Goal: Find specific page/section: Find specific page/section

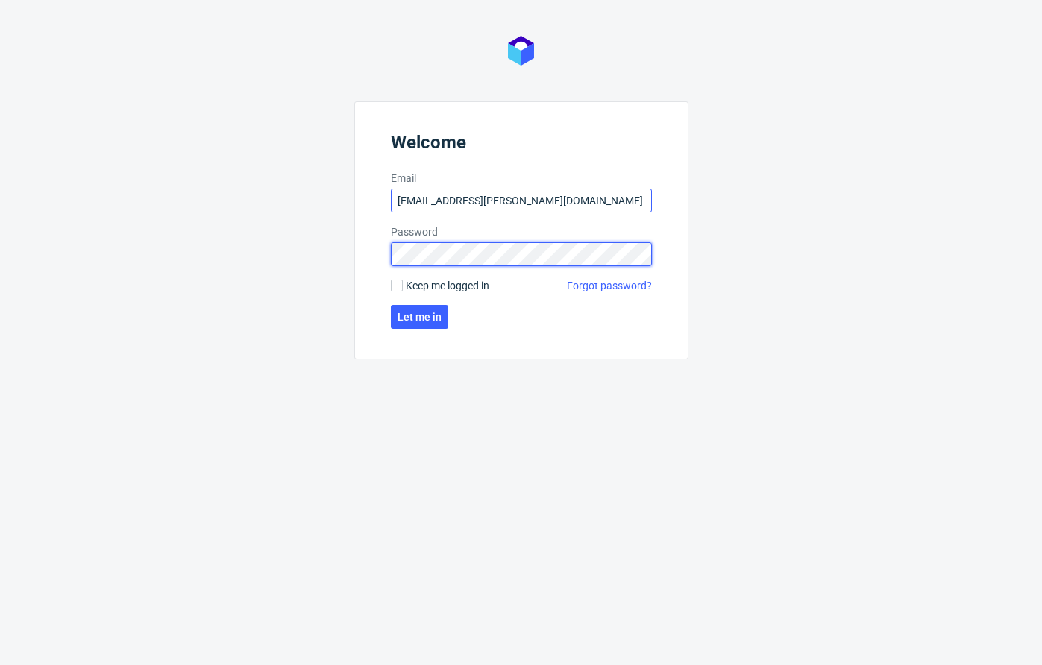
click at [418, 317] on button "Let me in" at bounding box center [419, 317] width 57 height 24
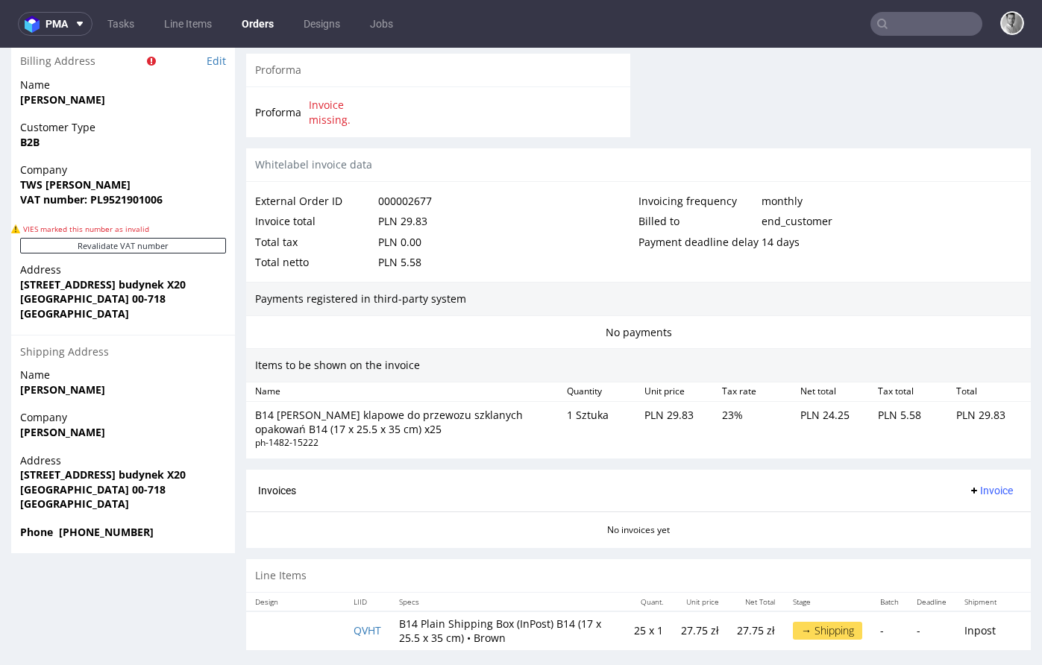
scroll to position [753, 0]
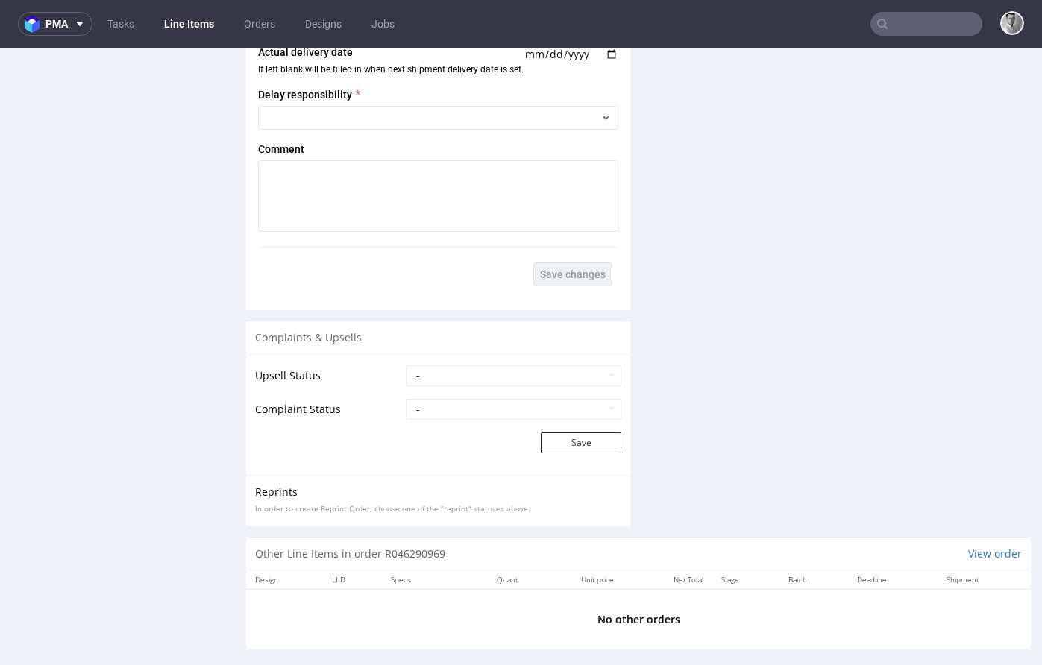
scroll to position [1948, 0]
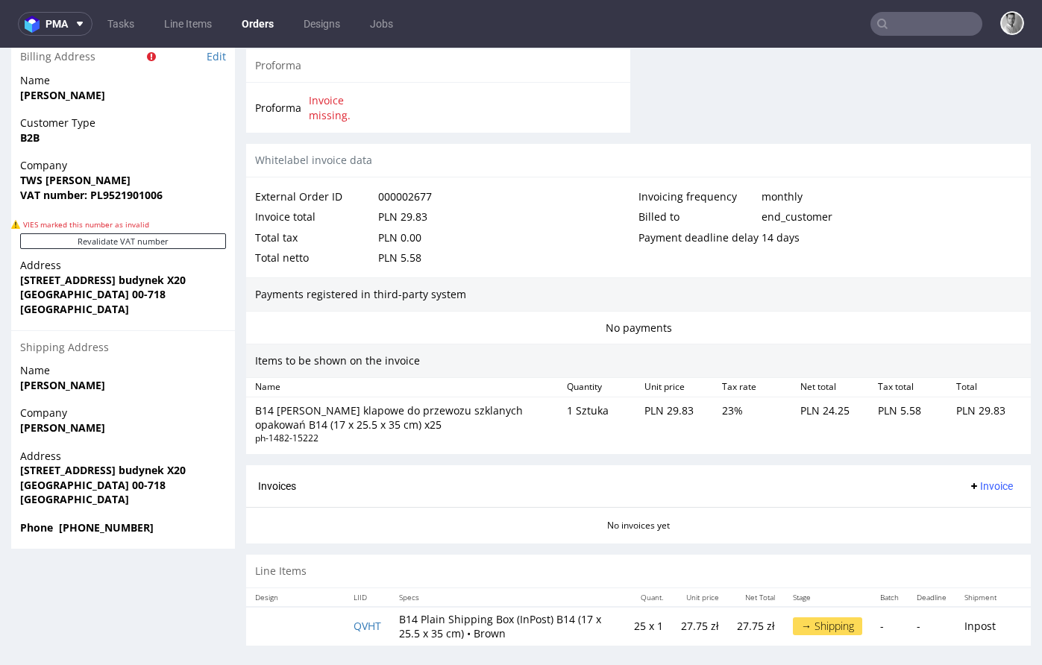
scroll to position [753, 0]
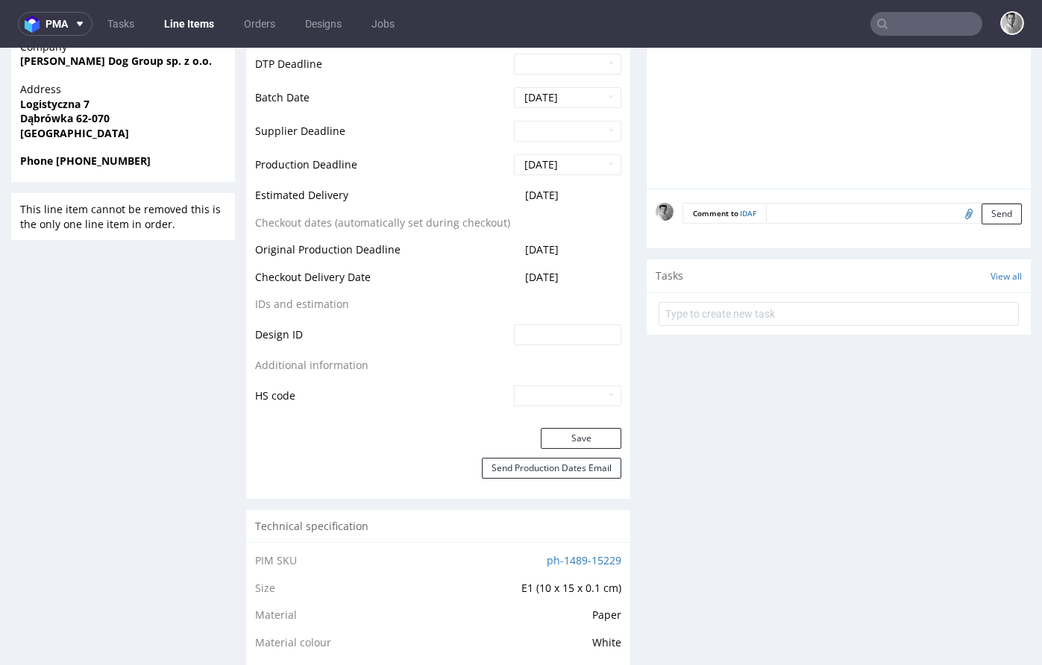
scroll to position [721, 0]
